Goal: Task Accomplishment & Management: Use online tool/utility

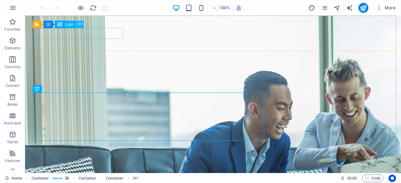
click at [79, 24] on icon at bounding box center [79, 24] width 3 height 7
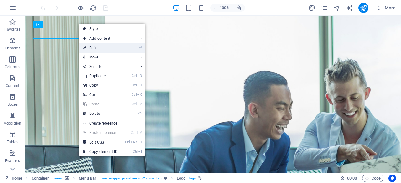
click at [88, 47] on link "⏎ Edit" at bounding box center [100, 47] width 42 height 9
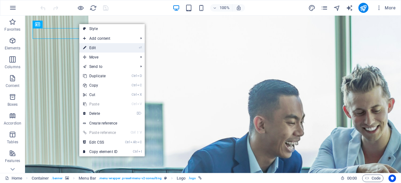
select select "px"
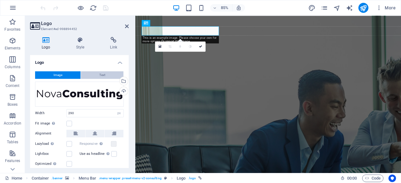
click at [102, 74] on span "Text" at bounding box center [102, 75] width 6 height 8
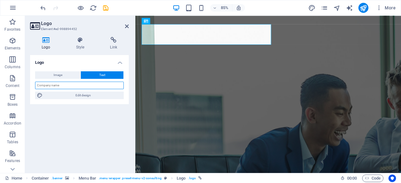
click at [97, 85] on input "text" at bounding box center [79, 86] width 89 height 8
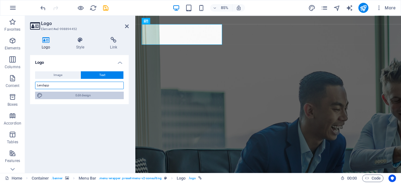
type input "Lendapp"
drag, startPoint x: 87, startPoint y: 97, endPoint x: 154, endPoint y: 84, distance: 68.1
click at [87, 97] on span "Edit design" at bounding box center [83, 96] width 77 height 8
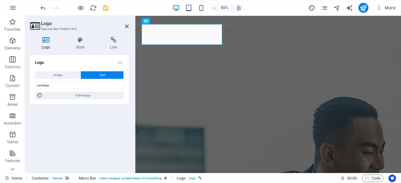
select select "px"
select select "700"
select select "px"
select select "rem"
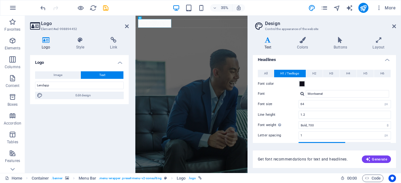
scroll to position [18, 0]
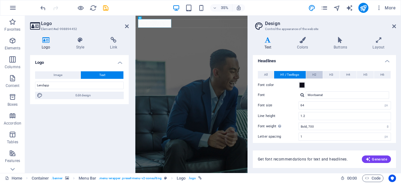
click at [313, 76] on span "H2" at bounding box center [315, 75] width 4 height 8
click at [294, 71] on span "H1 / Textlogo" at bounding box center [290, 75] width 19 height 8
click at [306, 39] on icon at bounding box center [303, 40] width 34 height 6
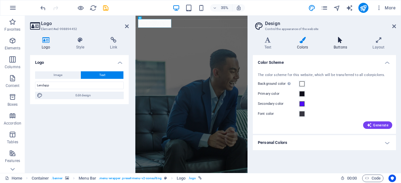
click at [342, 44] on h4 "Buttons" at bounding box center [341, 43] width 39 height 13
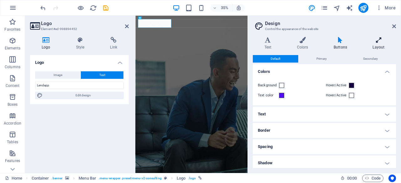
click at [380, 45] on h4 "Layout" at bounding box center [379, 43] width 35 height 13
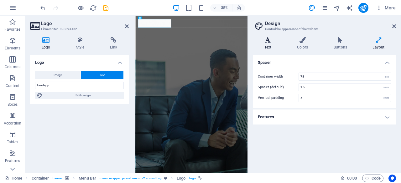
click at [273, 49] on h4 "Text" at bounding box center [269, 43] width 33 height 13
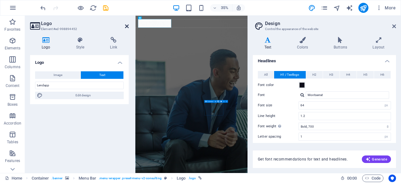
click at [127, 25] on icon at bounding box center [127, 26] width 4 height 5
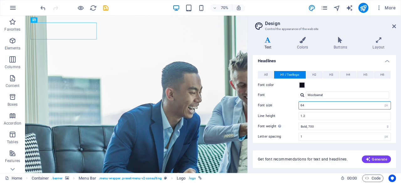
click at [328, 106] on input "64" at bounding box center [345, 106] width 92 height 8
type input "6"
click at [328, 106] on input "58" at bounding box center [345, 106] width 92 height 8
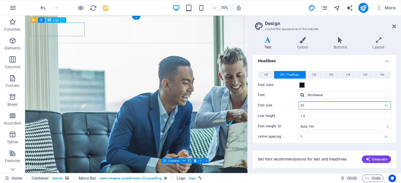
type input "52"
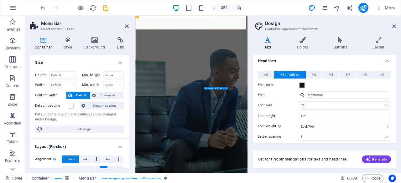
click at [125, 27] on header "Menu Bar Preset #ed-998894449" at bounding box center [79, 24] width 99 height 16
click at [130, 26] on aside "Menu Bar Preset #ed-998894449 Container Style Background Link Size Height Defau…" at bounding box center [80, 95] width 110 height 158
click at [126, 27] on icon at bounding box center [127, 26] width 4 height 5
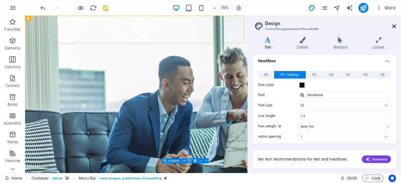
click at [395, 27] on icon at bounding box center [395, 26] width 4 height 5
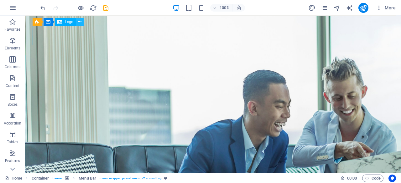
click at [80, 22] on icon at bounding box center [79, 22] width 3 height 7
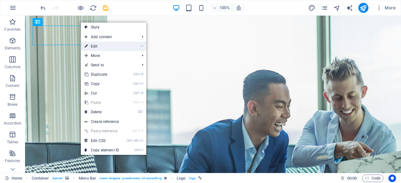
click at [100, 43] on link "⏎ Edit" at bounding box center [102, 46] width 42 height 9
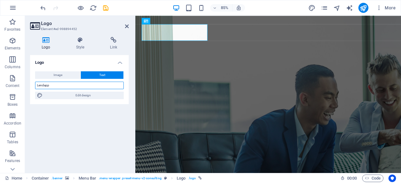
click at [44, 85] on input "Lendapp" at bounding box center [79, 86] width 89 height 8
type input "Lend App"
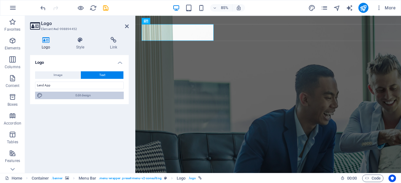
click at [87, 96] on span "Edit design" at bounding box center [83, 96] width 77 height 8
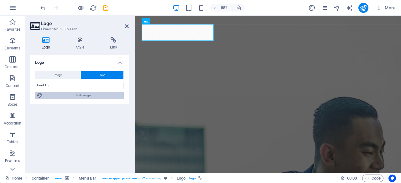
select select "px"
select select "700"
select select "px"
select select "rem"
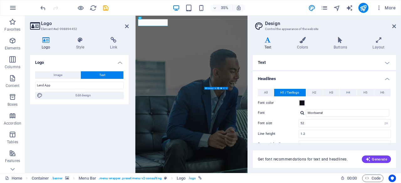
drag, startPoint x: 395, startPoint y: 78, endPoint x: 398, endPoint y: 84, distance: 6.3
click at [398, 84] on div "Variants Text Colors Buttons Layout Text Standard Bold Links Font color Font Mo…" at bounding box center [324, 102] width 153 height 141
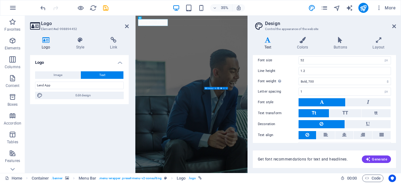
scroll to position [75, 0]
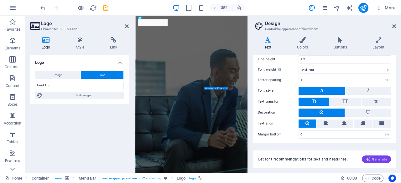
click at [371, 161] on icon "button" at bounding box center [368, 159] width 5 height 5
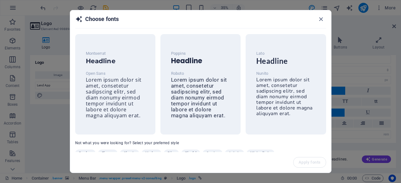
scroll to position [22, 0]
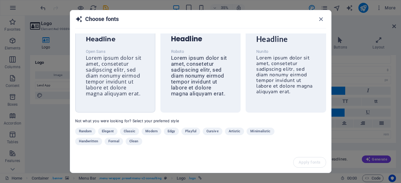
click at [87, 54] on p "Open Sans" at bounding box center [115, 52] width 59 height 8
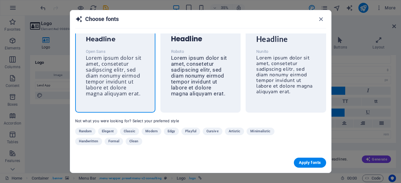
scroll to position [21, 0]
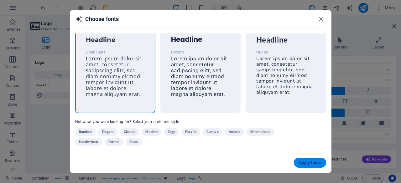
click at [307, 163] on span "Apply fonts" at bounding box center [310, 163] width 22 height 5
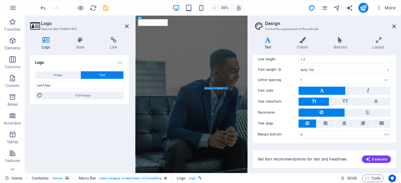
type input "32"
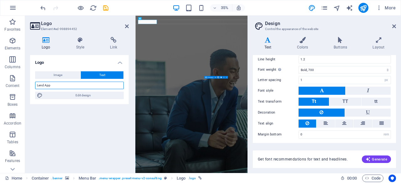
click at [46, 85] on input "Lend App" at bounding box center [79, 86] width 89 height 8
type input "Lendapp"
drag, startPoint x: 396, startPoint y: 114, endPoint x: 395, endPoint y: 90, distance: 24.5
click at [395, 90] on div "Variants Text Colors Buttons Layout Text Standard Bold Links Font color Font Op…" at bounding box center [324, 102] width 153 height 141
drag, startPoint x: 396, startPoint y: 98, endPoint x: 395, endPoint y: 88, distance: 10.4
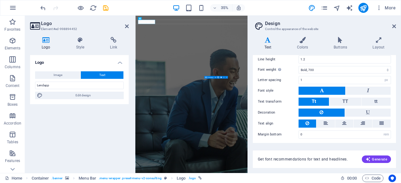
click at [395, 88] on div "Variants Text Colors Buttons Layout Text Standard Bold Links Font color Font Op…" at bounding box center [324, 102] width 153 height 141
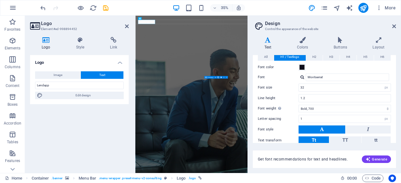
scroll to position [34, 0]
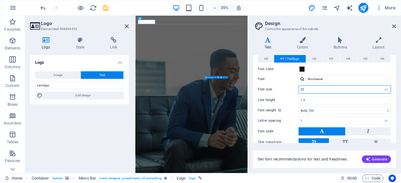
click at [322, 92] on input "32" at bounding box center [345, 90] width 92 height 8
type input "3"
type input "40"
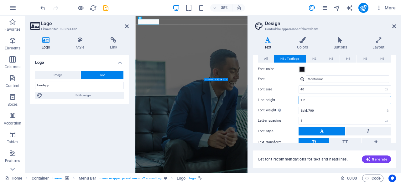
click at [313, 102] on input "1.2" at bounding box center [345, 101] width 92 height 8
type input "1.2"
click at [126, 24] on icon at bounding box center [127, 26] width 4 height 5
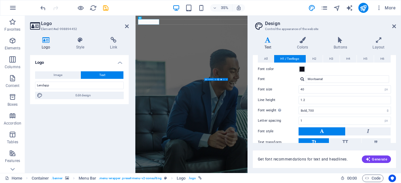
click at [124, 25] on h2 "Logo" at bounding box center [85, 24] width 88 height 6
click at [85, 43] on h4 "Style" at bounding box center [82, 43] width 34 height 13
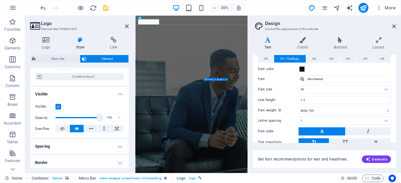
scroll to position [50, 0]
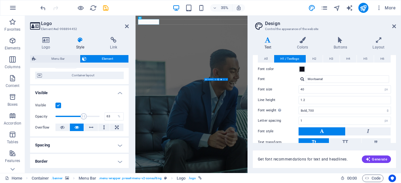
drag, startPoint x: 97, startPoint y: 116, endPoint x: 82, endPoint y: 115, distance: 14.1
click at [82, 115] on span at bounding box center [84, 117] width 6 height 6
type input "44"
drag, startPoint x: 82, startPoint y: 115, endPoint x: 74, endPoint y: 115, distance: 8.2
click at [74, 115] on span at bounding box center [74, 117] width 6 height 6
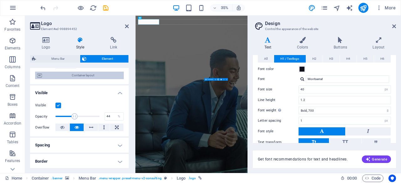
click at [99, 75] on span "Container layout" at bounding box center [83, 76] width 78 height 8
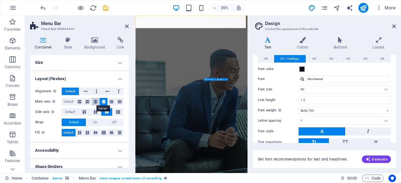
click at [96, 101] on icon at bounding box center [96, 102] width 4 height 8
click at [102, 100] on icon at bounding box center [104, 102] width 4 height 8
click at [106, 90] on icon at bounding box center [107, 92] width 4 height 8
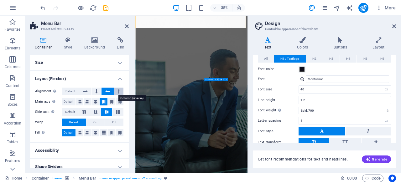
click at [115, 90] on button at bounding box center [118, 92] width 9 height 8
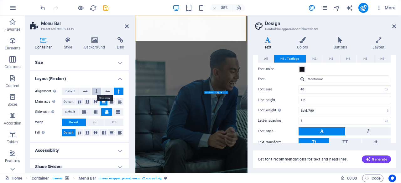
click at [100, 91] on button at bounding box center [96, 92] width 9 height 8
click at [76, 89] on button "Default" at bounding box center [70, 92] width 17 height 8
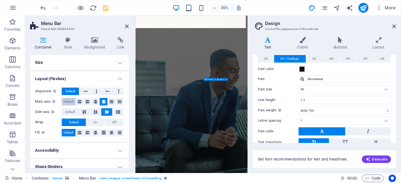
click at [73, 100] on span "Default" at bounding box center [69, 102] width 10 height 8
click at [103, 102] on icon at bounding box center [104, 102] width 4 height 8
click at [110, 121] on button "Off" at bounding box center [114, 123] width 19 height 8
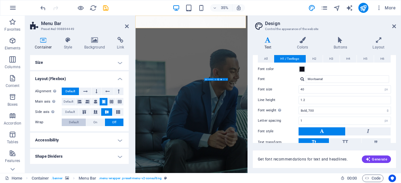
click at [82, 121] on button "Default" at bounding box center [74, 123] width 24 height 8
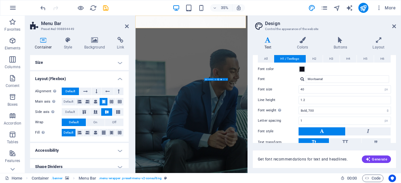
click at [119, 151] on h4 "Accessibility" at bounding box center [79, 150] width 99 height 15
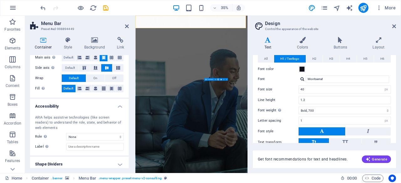
scroll to position [48, 0]
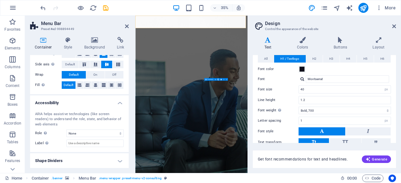
click at [121, 161] on h4 "Shape Dividers" at bounding box center [79, 161] width 99 height 15
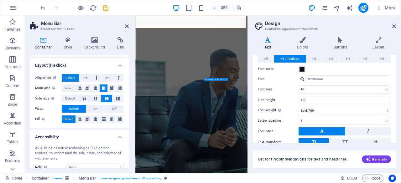
scroll to position [0, 0]
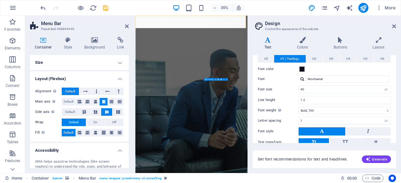
click at [118, 62] on h4 "Size" at bounding box center [79, 62] width 99 height 15
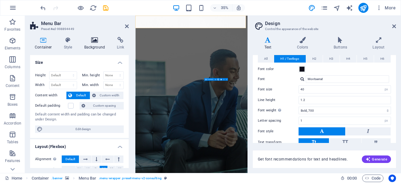
click at [90, 43] on icon at bounding box center [95, 40] width 30 height 6
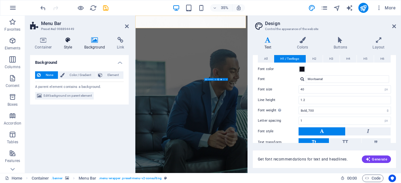
click at [61, 45] on h4 "Style" at bounding box center [69, 43] width 20 height 13
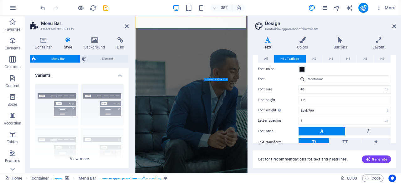
drag, startPoint x: 129, startPoint y: 91, endPoint x: 130, endPoint y: 95, distance: 4.4
click at [130, 95] on div "Container Style Background Link Size Height Default px rem % vh vw Min. height …" at bounding box center [79, 102] width 109 height 141
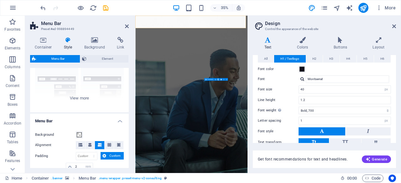
scroll to position [62, 0]
click at [81, 96] on div "Border Centered Default Fixed Loki Trigger Wide XXL" at bounding box center [79, 64] width 99 height 94
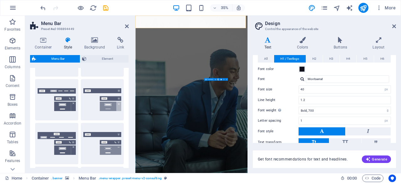
scroll to position [0, 0]
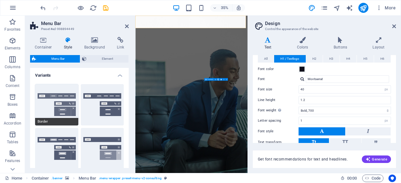
click at [49, 109] on button "Border" at bounding box center [56, 104] width 43 height 41
type input "1"
select select "rem"
type input "1"
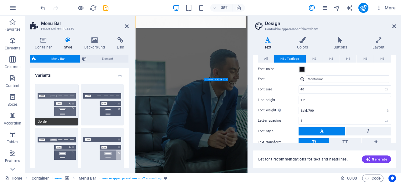
type input "1"
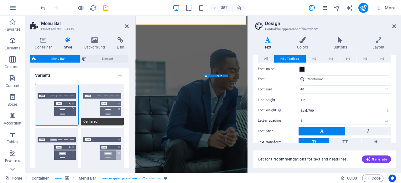
click at [99, 108] on button "Centered" at bounding box center [102, 104] width 43 height 41
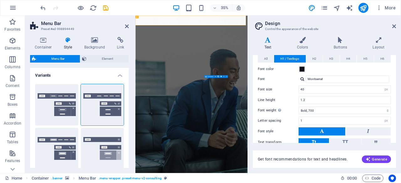
click at [125, 29] on header "Menu Bar Preset #ed-998894449" at bounding box center [79, 24] width 99 height 16
click at [126, 27] on icon at bounding box center [127, 26] width 4 height 5
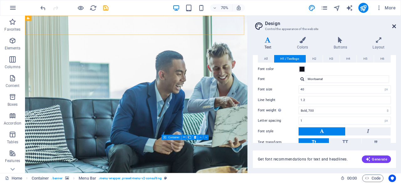
click at [394, 27] on icon at bounding box center [395, 26] width 4 height 5
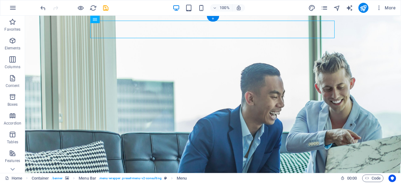
drag, startPoint x: 244, startPoint y: 21, endPoint x: 286, endPoint y: 24, distance: 42.7
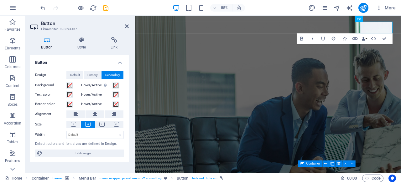
click at [51, 42] on icon at bounding box center [47, 40] width 34 height 6
click at [111, 114] on button at bounding box center [114, 115] width 19 height 8
click at [124, 27] on header "Button Element #ed-998894467" at bounding box center [79, 24] width 99 height 16
click at [125, 27] on icon at bounding box center [127, 26] width 4 height 5
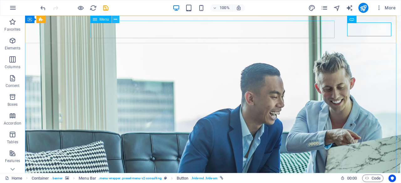
click at [119, 21] on button at bounding box center [116, 20] width 8 height 8
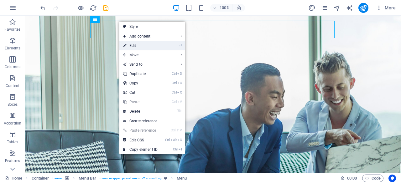
click at [141, 43] on link "⏎ Edit" at bounding box center [140, 45] width 42 height 9
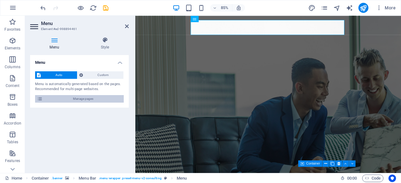
click at [45, 99] on span "Manage pages" at bounding box center [83, 99] width 77 height 8
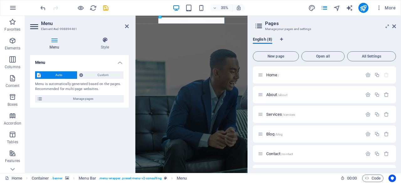
drag, startPoint x: 394, startPoint y: 111, endPoint x: 398, endPoint y: 151, distance: 40.3
click at [398, 151] on div "English (8) New page Open all All Settings Home / About /about Services /servic…" at bounding box center [324, 102] width 153 height 141
click at [395, 26] on icon at bounding box center [395, 26] width 4 height 5
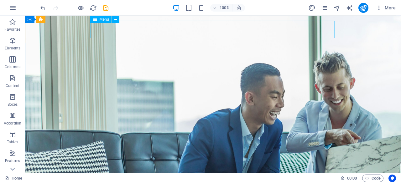
click at [96, 20] on icon at bounding box center [95, 20] width 4 height 8
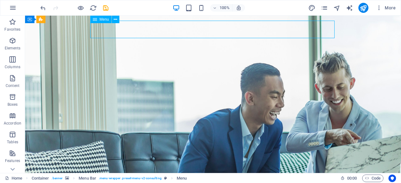
click at [103, 19] on span "Menu" at bounding box center [104, 20] width 9 height 4
click at [113, 21] on button at bounding box center [116, 20] width 8 height 8
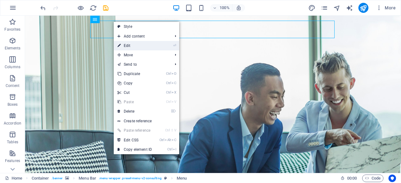
click at [144, 44] on link "⏎ Edit" at bounding box center [135, 45] width 42 height 9
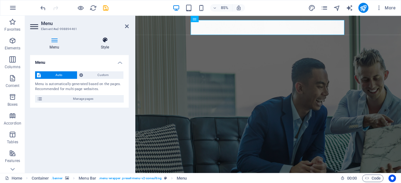
click at [107, 42] on icon at bounding box center [105, 40] width 48 height 6
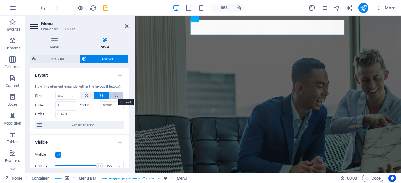
click at [117, 96] on button at bounding box center [116, 96] width 14 height 8
type input "100"
select select "%"
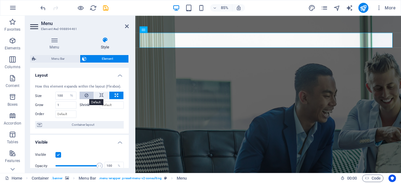
click at [88, 97] on button at bounding box center [87, 96] width 14 height 8
select select "DISABLED_OPTION_VALUE"
click at [95, 97] on button at bounding box center [101, 96] width 15 height 8
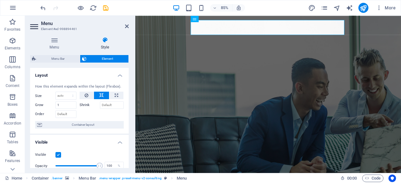
drag, startPoint x: 129, startPoint y: 96, endPoint x: 131, endPoint y: 110, distance: 14.0
click at [131, 110] on div "Menu Style Menu Auto Custom Menu is automatically generated based on the pages.…" at bounding box center [79, 102] width 109 height 141
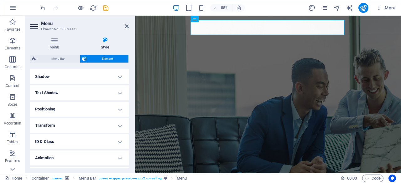
scroll to position [164, 0]
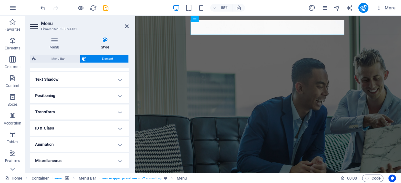
click at [113, 100] on h4 "Positioning" at bounding box center [79, 95] width 99 height 15
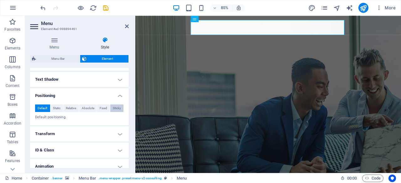
click at [113, 109] on span "Sticky" at bounding box center [117, 109] width 8 height 8
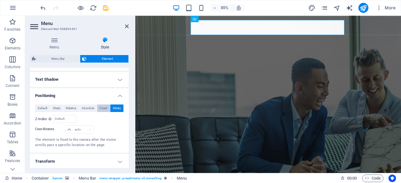
click at [103, 109] on span "Fixed" at bounding box center [104, 109] width 8 height 8
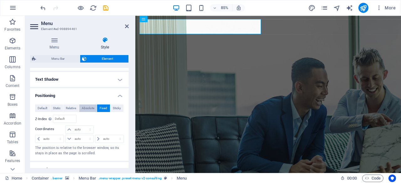
click at [91, 109] on span "Absolute" at bounding box center [88, 109] width 13 height 8
click at [74, 108] on span "Relative" at bounding box center [71, 109] width 10 height 8
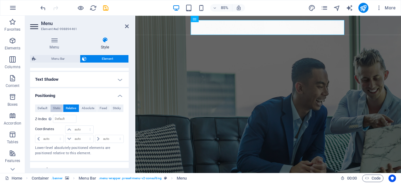
click at [58, 111] on span "Static" at bounding box center [57, 109] width 8 height 8
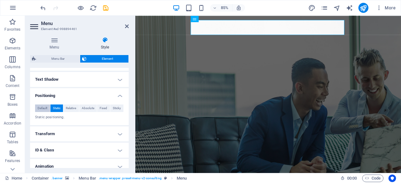
click at [45, 108] on span "Default" at bounding box center [43, 109] width 10 height 8
click at [131, 134] on div "Menu Style Menu Auto Custom Menu is automatically generated based on the pages.…" at bounding box center [79, 102] width 109 height 141
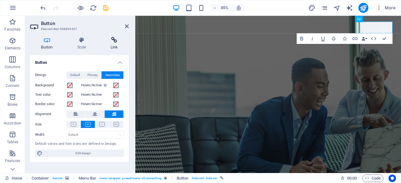
click at [118, 40] on icon at bounding box center [113, 40] width 29 height 6
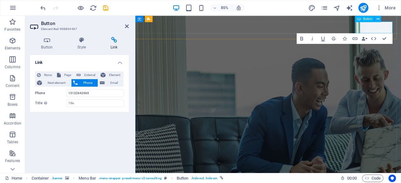
click at [379, 18] on icon at bounding box center [378, 19] width 3 height 6
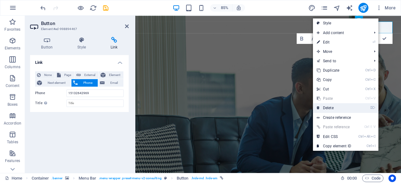
click at [336, 108] on link "⌦ Delete" at bounding box center [334, 107] width 42 height 9
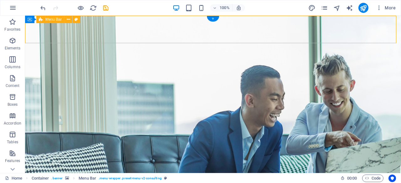
select select "rem"
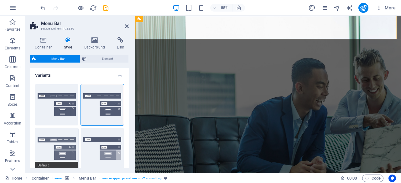
click at [67, 145] on button "Default" at bounding box center [56, 148] width 43 height 41
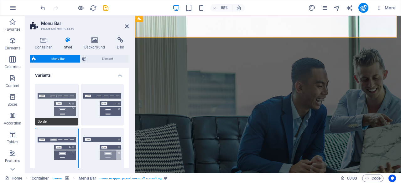
click at [77, 107] on button "Border" at bounding box center [56, 104] width 43 height 41
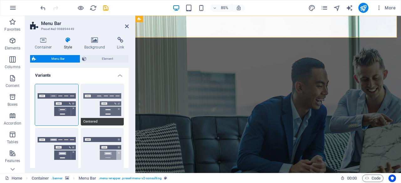
click at [106, 106] on button "Centered" at bounding box center [102, 104] width 43 height 41
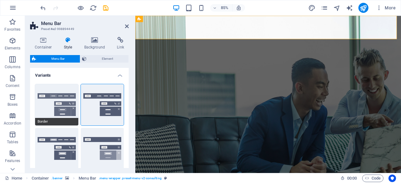
click at [61, 113] on button "Border" at bounding box center [56, 104] width 43 height 41
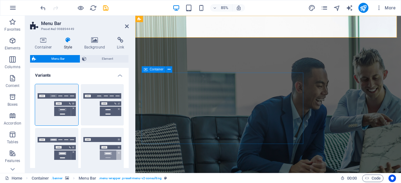
drag, startPoint x: 129, startPoint y: 86, endPoint x: 130, endPoint y: 99, distance: 13.8
click at [130, 99] on div "Container Style Background Link Size Height Default px rem % vh vw Min. height …" at bounding box center [79, 102] width 109 height 141
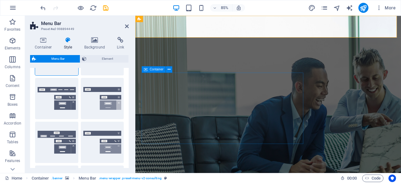
scroll to position [56, 0]
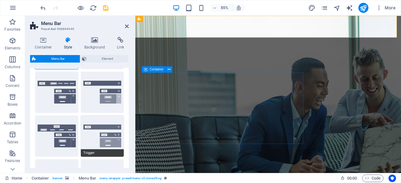
click at [102, 130] on button "Trigger" at bounding box center [102, 136] width 43 height 41
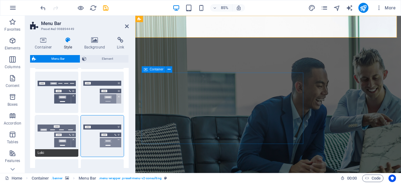
click at [65, 134] on button "Loki" at bounding box center [56, 136] width 43 height 41
type input "0"
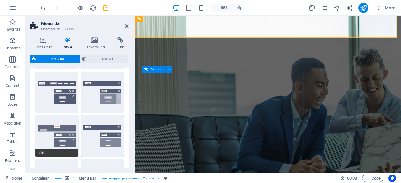
type input "0"
select select "DISABLED_OPTION_VALUE"
type input "2"
type input "1"
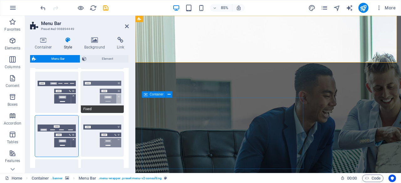
click at [99, 100] on button "Fixed" at bounding box center [102, 92] width 43 height 41
type input "1"
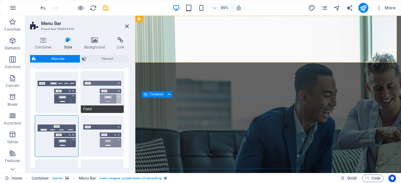
type input "1"
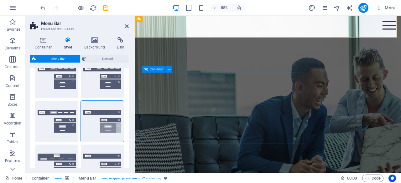
scroll to position [0, 0]
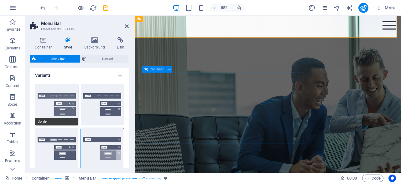
click at [65, 98] on button "Border" at bounding box center [56, 104] width 43 height 41
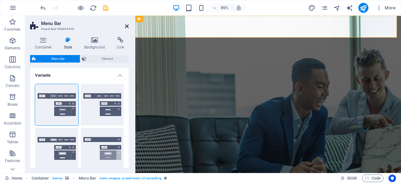
click at [126, 24] on icon at bounding box center [127, 26] width 4 height 5
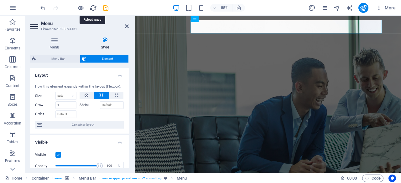
drag, startPoint x: 93, startPoint y: 7, endPoint x: 196, endPoint y: 22, distance: 103.4
click at [93, 7] on icon "reload" at bounding box center [93, 7] width 7 height 7
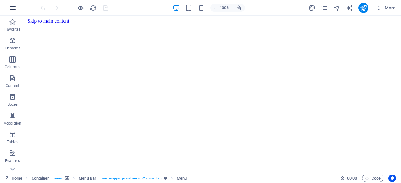
click at [16, 9] on icon "button" at bounding box center [13, 8] width 8 height 8
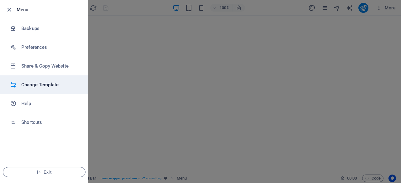
click at [39, 85] on h6 "Change Template" at bounding box center [50, 85] width 58 height 8
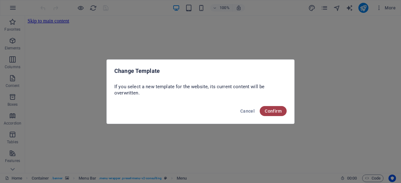
click at [274, 109] on span "Confirm" at bounding box center [273, 111] width 17 height 5
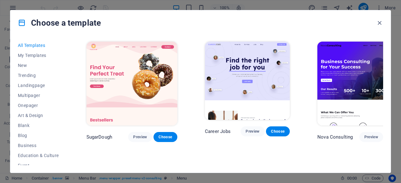
drag, startPoint x: 382, startPoint y: 42, endPoint x: 384, endPoint y: 44, distance: 3.3
click at [384, 44] on div "All Templates My Templates New Trending Landingpage Multipager Onepager Art & D…" at bounding box center [200, 104] width 381 height 138
click at [32, 98] on button "Multipager" at bounding box center [38, 96] width 41 height 10
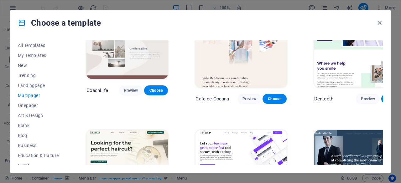
scroll to position [1062, 0]
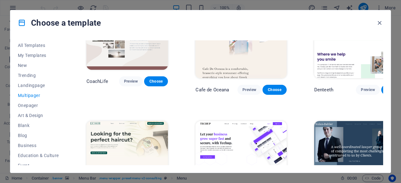
click at [383, 91] on div "SugarDough Preview Choose Career Jobs Preview Choose Nova Consulting Preview Ch…" at bounding box center [234, 102] width 298 height 125
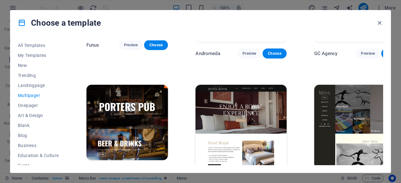
scroll to position [2374, 0]
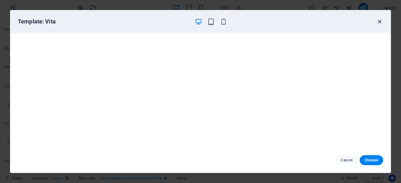
click at [378, 20] on icon "button" at bounding box center [379, 21] width 7 height 7
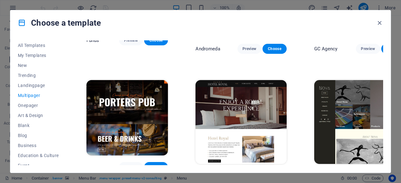
drag, startPoint x: 399, startPoint y: 26, endPoint x: 401, endPoint y: 31, distance: 5.0
click at [401, 31] on div "Choose a template All Templates My Templates New Trending Landingpage Multipage…" at bounding box center [200, 91] width 401 height 183
drag, startPoint x: 382, startPoint y: 153, endPoint x: 381, endPoint y: 149, distance: 4.0
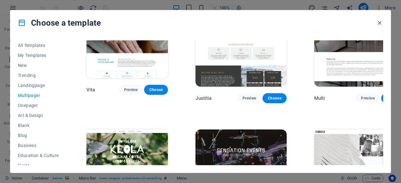
scroll to position [2596, 0]
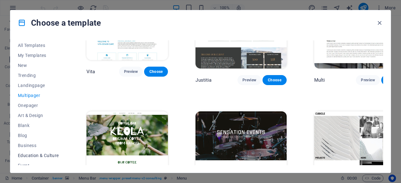
click at [36, 157] on span "Education & Culture" at bounding box center [38, 155] width 41 height 5
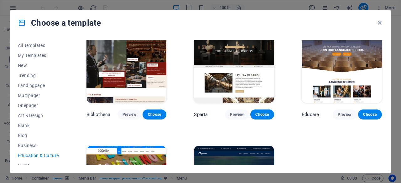
scroll to position [198, 0]
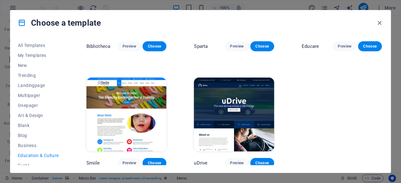
drag, startPoint x: 382, startPoint y: 132, endPoint x: 381, endPoint y: 116, distance: 16.3
click at [381, 116] on div "Art Museum Preview Choose Academix Preview Choose Volare Preview Choose Bibliot…" at bounding box center [234, 5] width 298 height 325
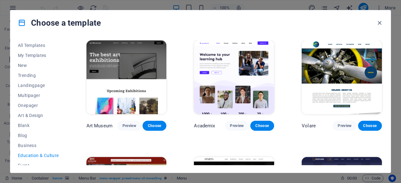
scroll to position [0, 0]
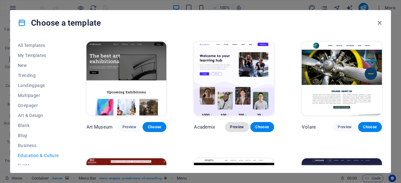
click at [238, 125] on span "Preview" at bounding box center [237, 127] width 14 height 5
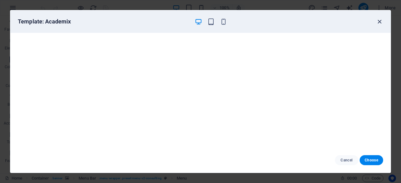
click at [378, 18] on icon "button" at bounding box center [379, 21] width 7 height 7
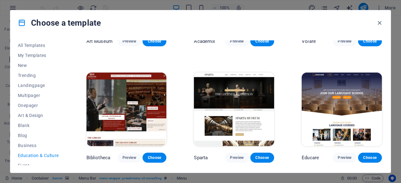
scroll to position [87, 0]
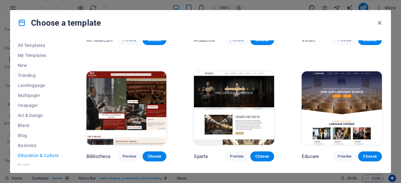
click at [67, 93] on div "All Templates My Templates New Trending Landingpage Multipager Onepager Art & D…" at bounding box center [200, 104] width 381 height 138
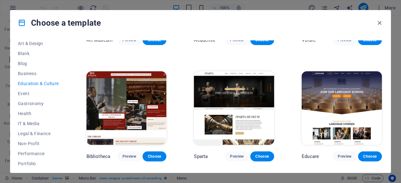
scroll to position [80, 0]
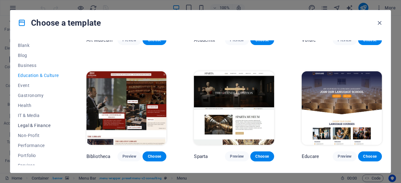
click at [39, 123] on button "Legal & Finance" at bounding box center [38, 126] width 41 height 10
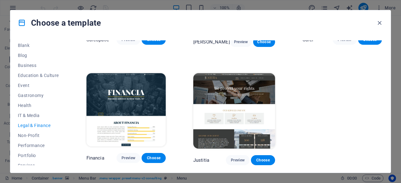
scroll to position [0, 0]
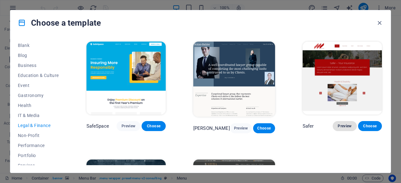
click at [347, 126] on span "Preview" at bounding box center [345, 126] width 14 height 5
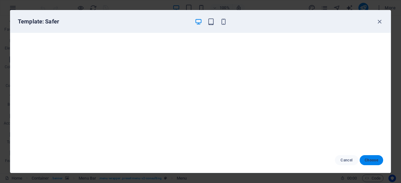
click at [373, 156] on button "Choose" at bounding box center [372, 161] width 24 height 10
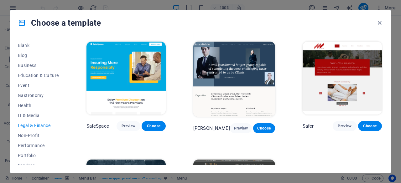
click at [359, 131] on div "Preview Choose" at bounding box center [357, 126] width 49 height 10
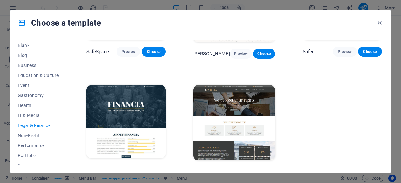
scroll to position [82, 0]
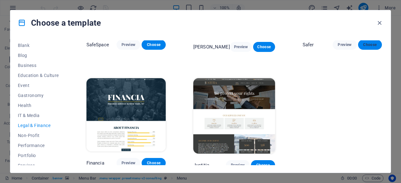
click at [368, 47] on button "Choose" at bounding box center [370, 45] width 24 height 10
